Goal: Transaction & Acquisition: Purchase product/service

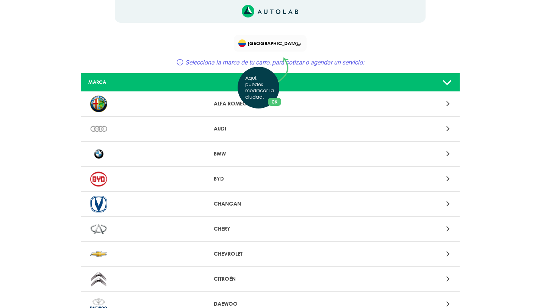
click at [447, 153] on div "Aquí, puedes modificar la ciudad. OK .aex,.bex{fill:none!important;stroke:#50c4…" at bounding box center [270, 154] width 540 height 308
click at [447, 153] on icon at bounding box center [447, 154] width 3 height 10
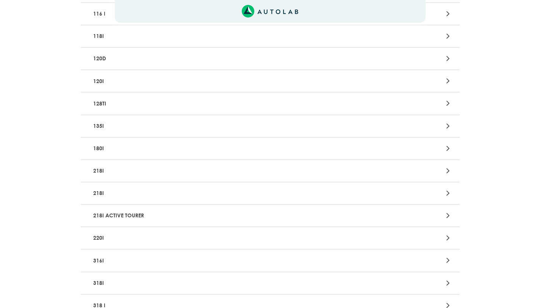
scroll to position [161, 0]
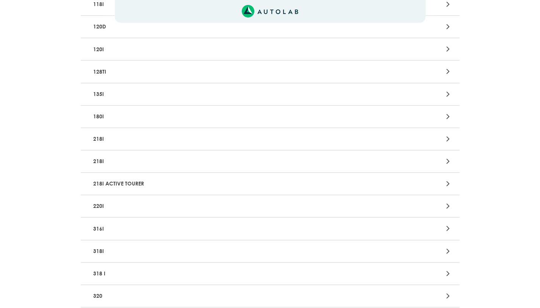
click at [445, 230] on div at bounding box center [394, 228] width 124 height 10
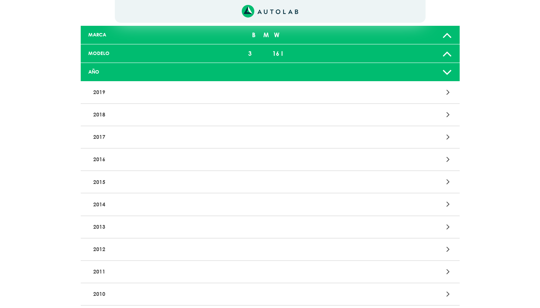
scroll to position [49, 0]
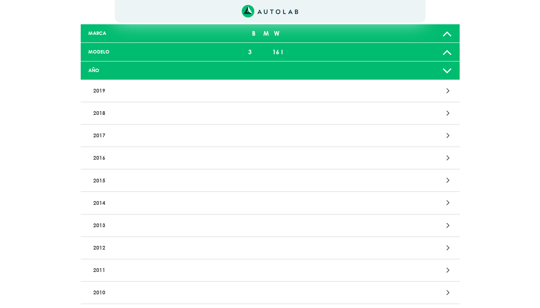
click at [447, 204] on icon at bounding box center [447, 202] width 3 height 10
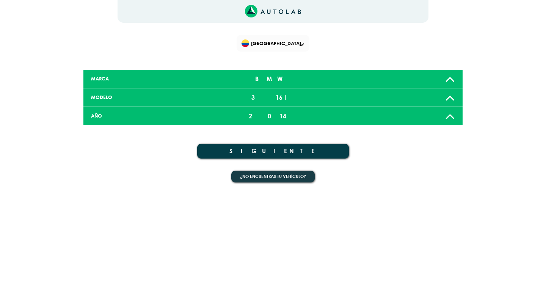
click at [290, 149] on button "SIGUIENTE" at bounding box center [273, 151] width 152 height 15
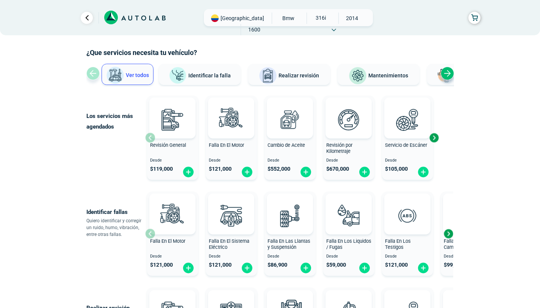
scroll to position [30, 0]
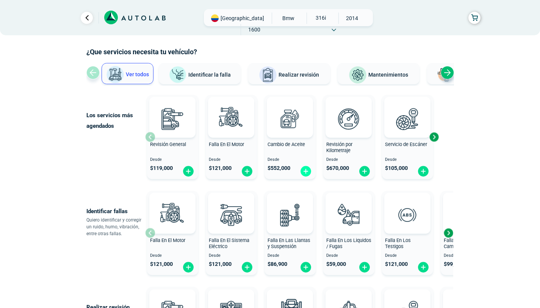
click at [305, 171] on img at bounding box center [306, 171] width 12 height 12
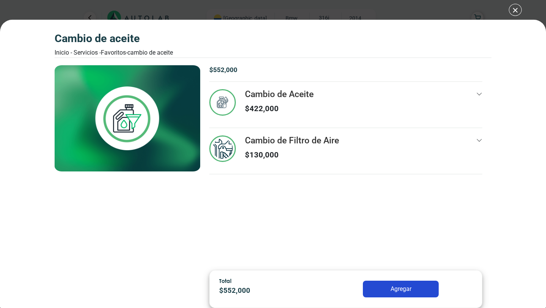
click at [415, 286] on button "Agregar" at bounding box center [401, 288] width 76 height 17
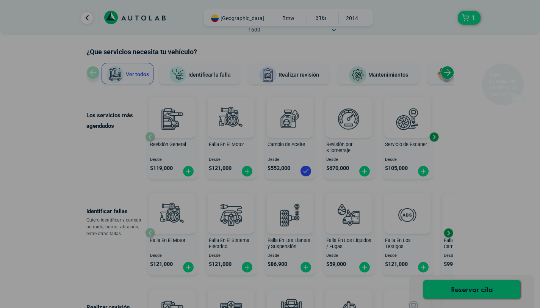
click at [230, 22] on div "Aquí puedes ver tus servicios agregados. OK .aex,.bex{fill:none!important;strok…" at bounding box center [270, 154] width 540 height 308
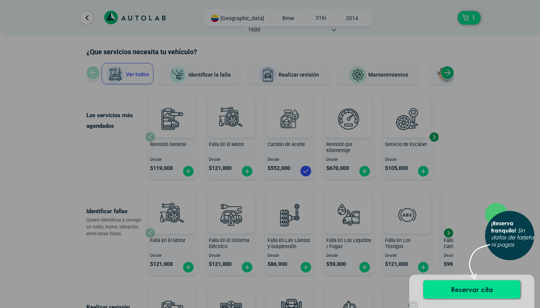
click at [493, 146] on div "× ¡Reserva tranquilo! Sin datos de tarjeta ni pagos" at bounding box center [270, 154] width 540 height 308
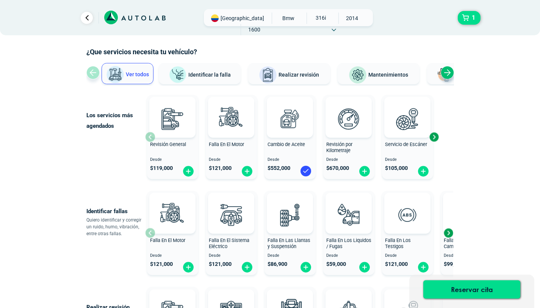
click at [230, 16] on span "[GEOGRAPHIC_DATA]" at bounding box center [243, 18] width 44 height 8
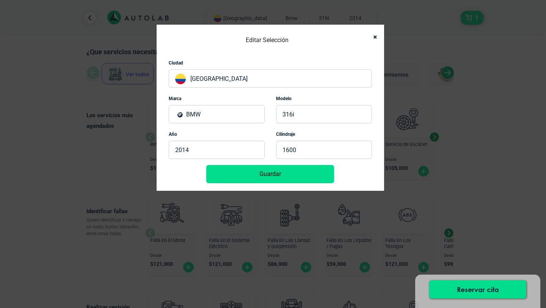
click at [204, 79] on p "[GEOGRAPHIC_DATA]" at bounding box center [270, 78] width 203 height 18
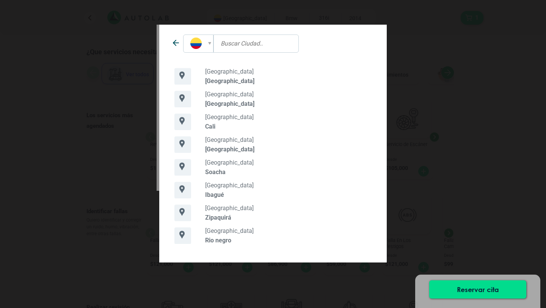
click at [207, 46] on div at bounding box center [198, 43] width 30 height 18
click at [442, 151] on div "[GEOGRAPHIC_DATA] [GEOGRAPHIC_DATA] [GEOGRAPHIC_DATA]" at bounding box center [273, 154] width 546 height 308
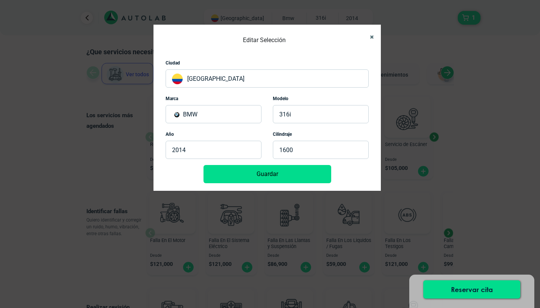
click at [371, 36] on icon "Close" at bounding box center [372, 36] width 4 height 5
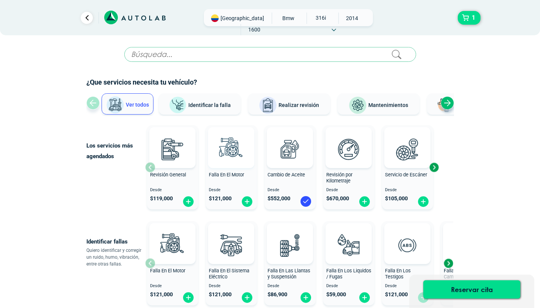
click at [222, 158] on img at bounding box center [230, 148] width 33 height 33
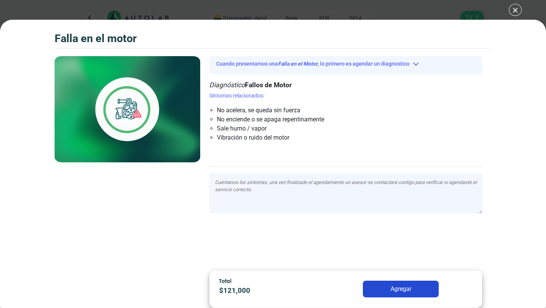
click at [520, 12] on div "Falla en el Motor 1 Falla en el Motor" at bounding box center [273, 154] width 546 height 308
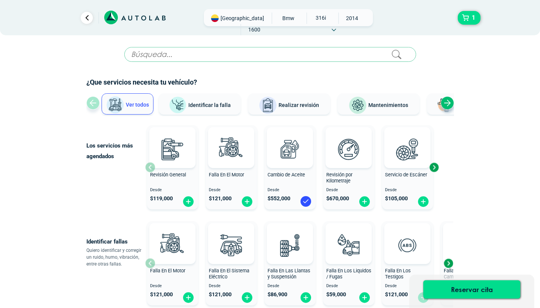
click at [196, 109] on button "Identificar la falla" at bounding box center [200, 103] width 82 height 21
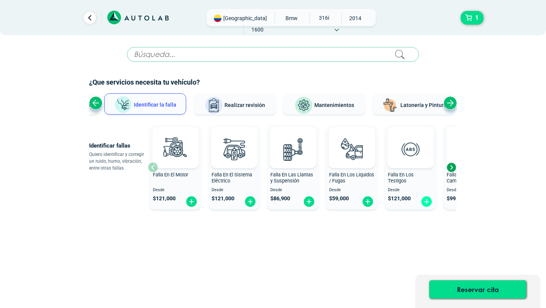
click at [425, 200] on img at bounding box center [426, 202] width 12 height 12
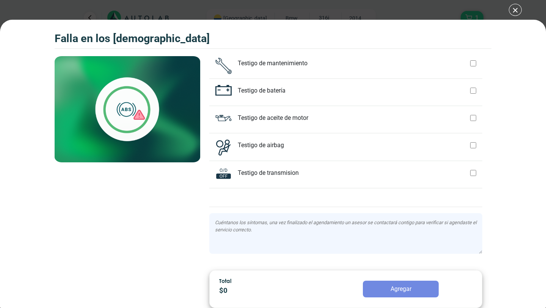
scroll to position [231, 0]
click at [470, 143] on div at bounding box center [473, 145] width 6 height 11
checkbox input "true"
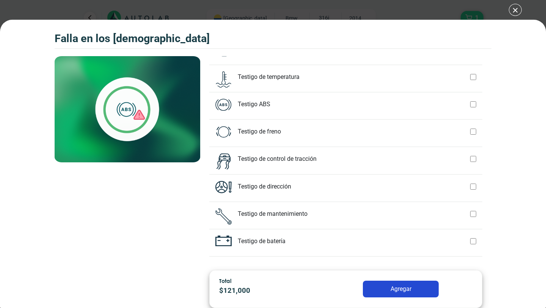
scroll to position [78, 0]
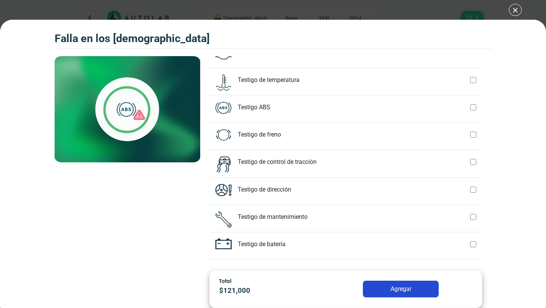
click at [470, 132] on div at bounding box center [473, 134] width 6 height 11
checkbox input "true"
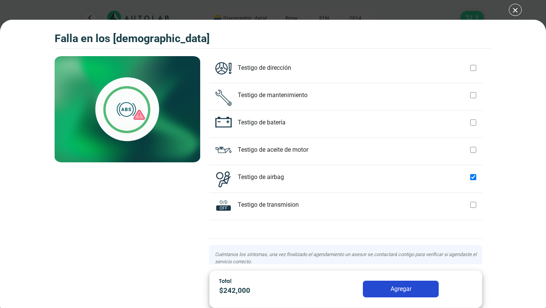
scroll to position [242, 0]
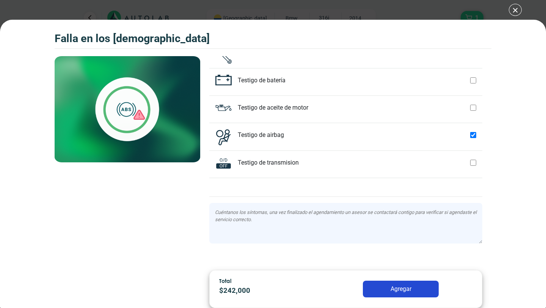
click at [517, 14] on div "Falla en los [DEMOGRAPHIC_DATA] 1 Falla en los [DEMOGRAPHIC_DATA] Cuando presen…" at bounding box center [273, 154] width 546 height 308
